Goal: Task Accomplishment & Management: Use online tool/utility

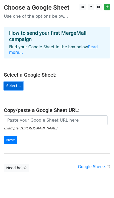
click at [12, 82] on link "Select..." at bounding box center [14, 86] width 20 height 8
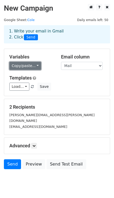
click at [29, 65] on link "Copy/paste..." at bounding box center [25, 66] width 32 height 8
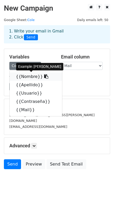
click at [24, 74] on link "{{Nombre}}" at bounding box center [36, 77] width 53 height 8
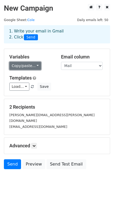
click at [18, 68] on link "Copy/paste..." at bounding box center [25, 66] width 32 height 8
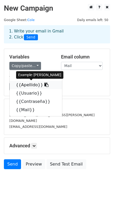
click at [20, 83] on link "{{Apellido}}" at bounding box center [36, 85] width 53 height 8
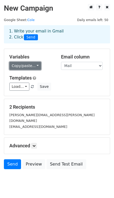
click at [31, 67] on link "Copy/paste..." at bounding box center [25, 66] width 32 height 8
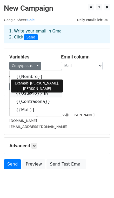
click at [26, 94] on link "{{Usuario}}" at bounding box center [36, 93] width 53 height 8
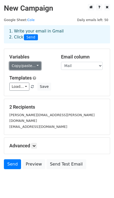
click at [34, 66] on link "Copy/paste..." at bounding box center [25, 66] width 32 height 8
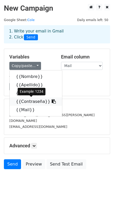
click at [29, 101] on link "{{Contraseña}}" at bounding box center [36, 102] width 53 height 8
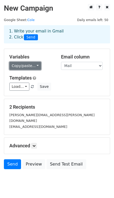
click at [33, 67] on link "Copy/paste..." at bounding box center [25, 66] width 32 height 8
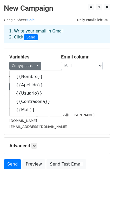
click at [71, 85] on div "Load... No templates saved Save" at bounding box center [56, 87] width 103 height 8
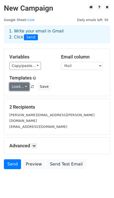
click at [22, 88] on link "Load..." at bounding box center [19, 87] width 20 height 8
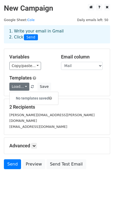
click at [83, 86] on div "Load... No templates saved Save" at bounding box center [56, 87] width 103 height 8
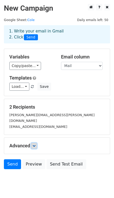
click at [36, 144] on icon at bounding box center [34, 145] width 3 height 3
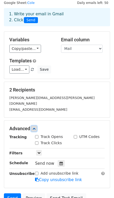
scroll to position [26, 0]
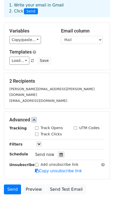
click at [37, 126] on input "Track Opens" at bounding box center [36, 127] width 3 height 3
checkbox input "true"
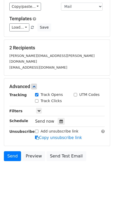
scroll to position [60, 0]
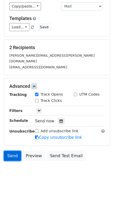
click at [11, 151] on link "Send" at bounding box center [12, 156] width 17 height 10
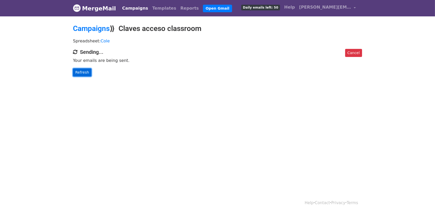
click at [85, 72] on link "Refresh" at bounding box center [82, 72] width 18 height 8
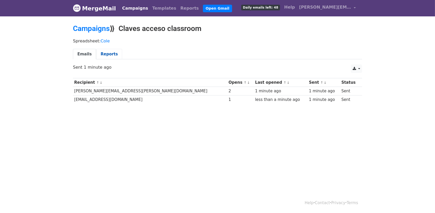
click at [106, 54] on link "Reports" at bounding box center [109, 54] width 26 height 11
